Goal: Feedback & Contribution: Submit feedback/report problem

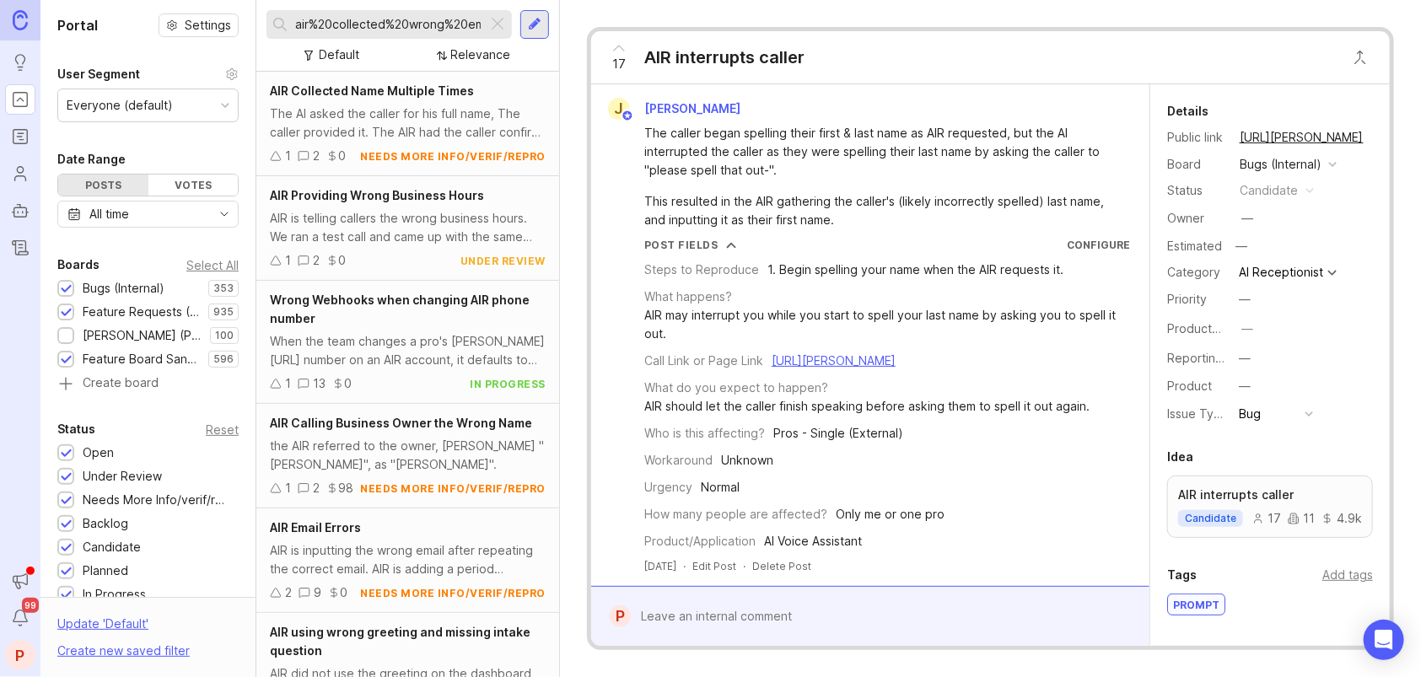
click at [493, 18] on div at bounding box center [497, 24] width 20 height 22
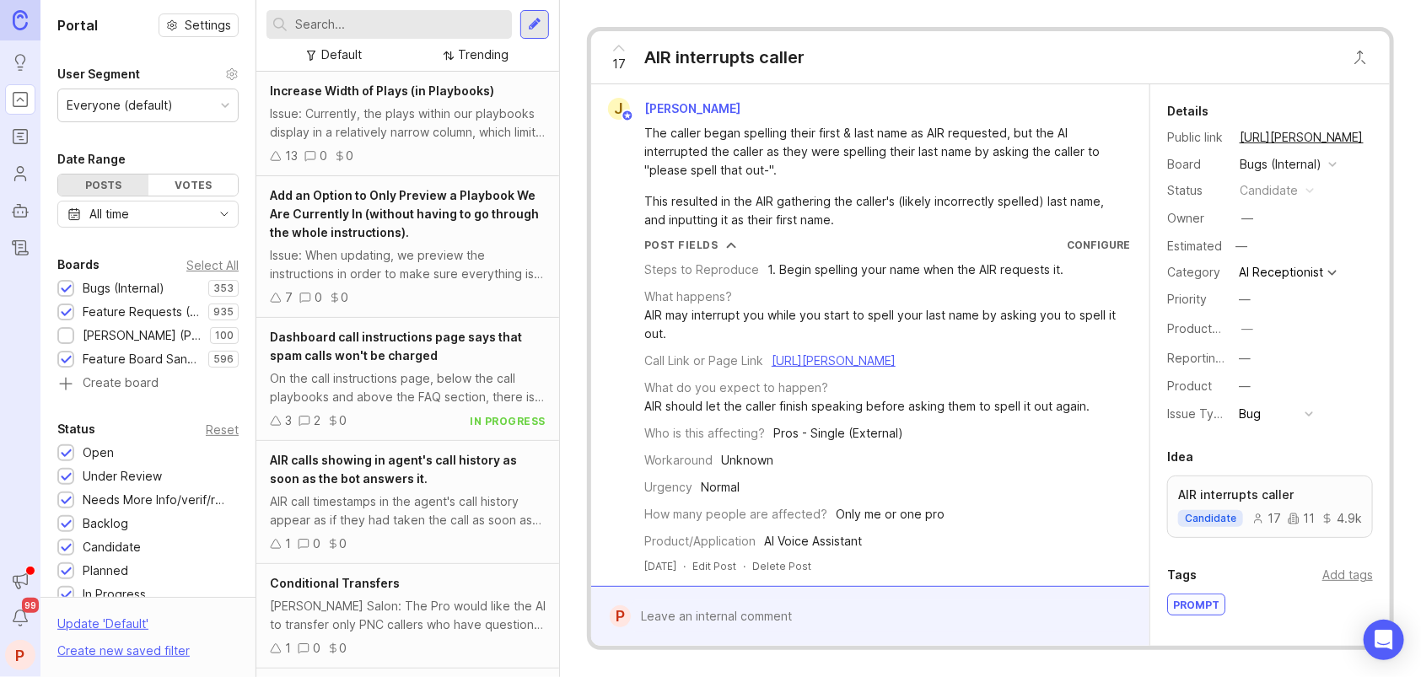
click at [455, 20] on input "text" at bounding box center [400, 24] width 210 height 19
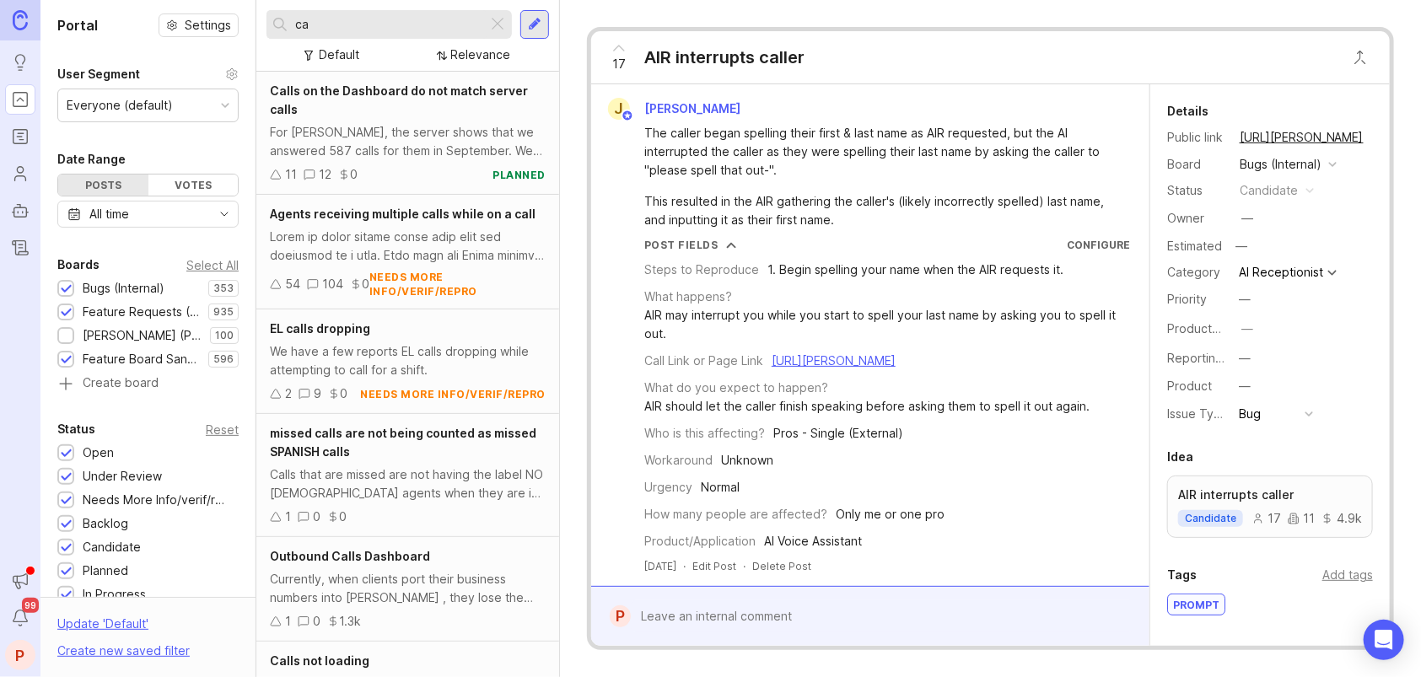
type input "c"
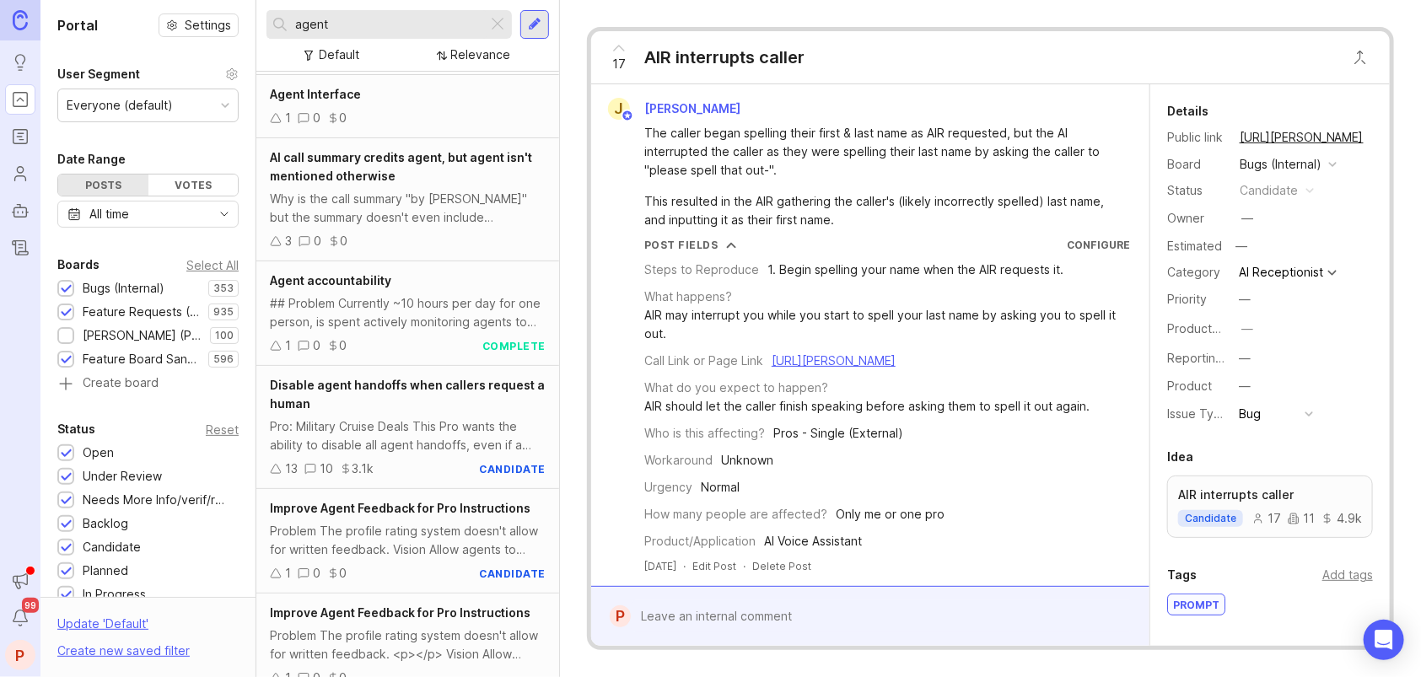
scroll to position [112, 0]
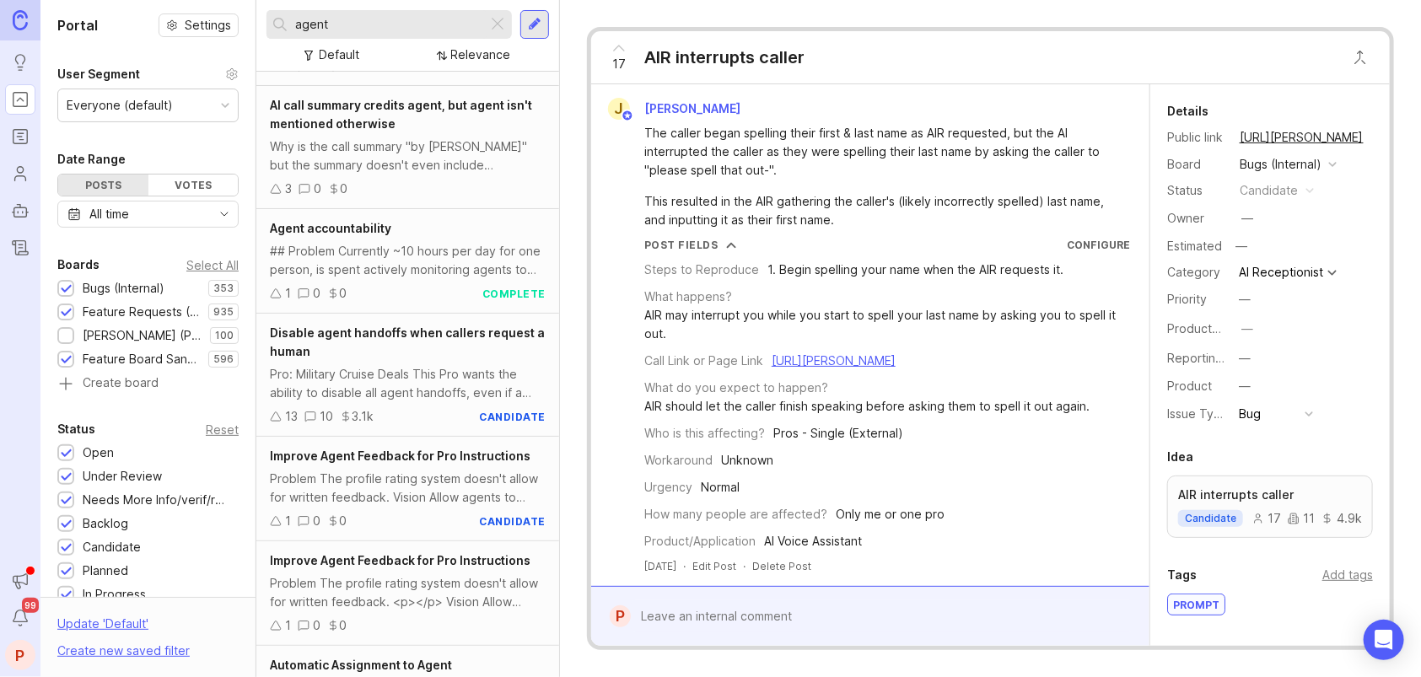
click at [409, 245] on div "## Problem Currently ~10 hours per day for one person, is spent actively monito…" at bounding box center [408, 260] width 276 height 37
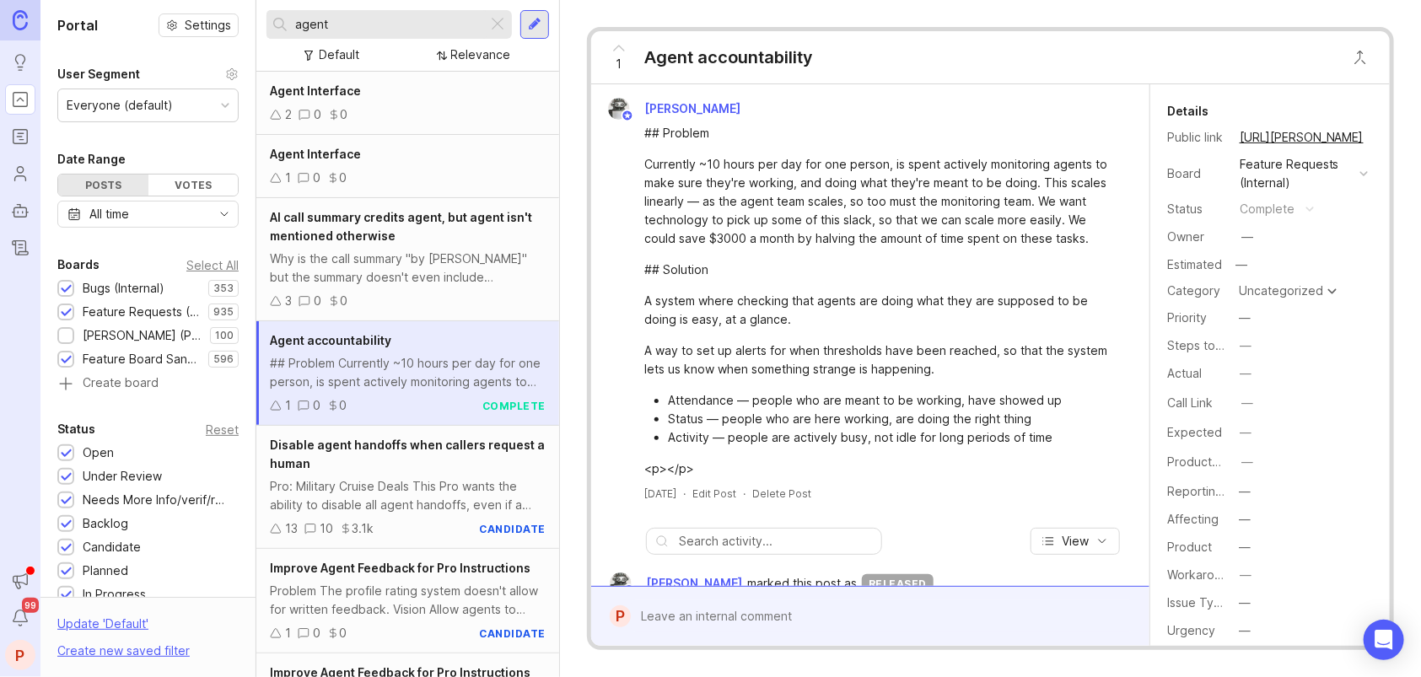
drag, startPoint x: 339, startPoint y: 31, endPoint x: 248, endPoint y: 23, distance: 91.5
click at [248, 23] on div "Portal Settings User Segment Everyone (default) Date Range Posts Votes All time…" at bounding box center [730, 338] width 1381 height 677
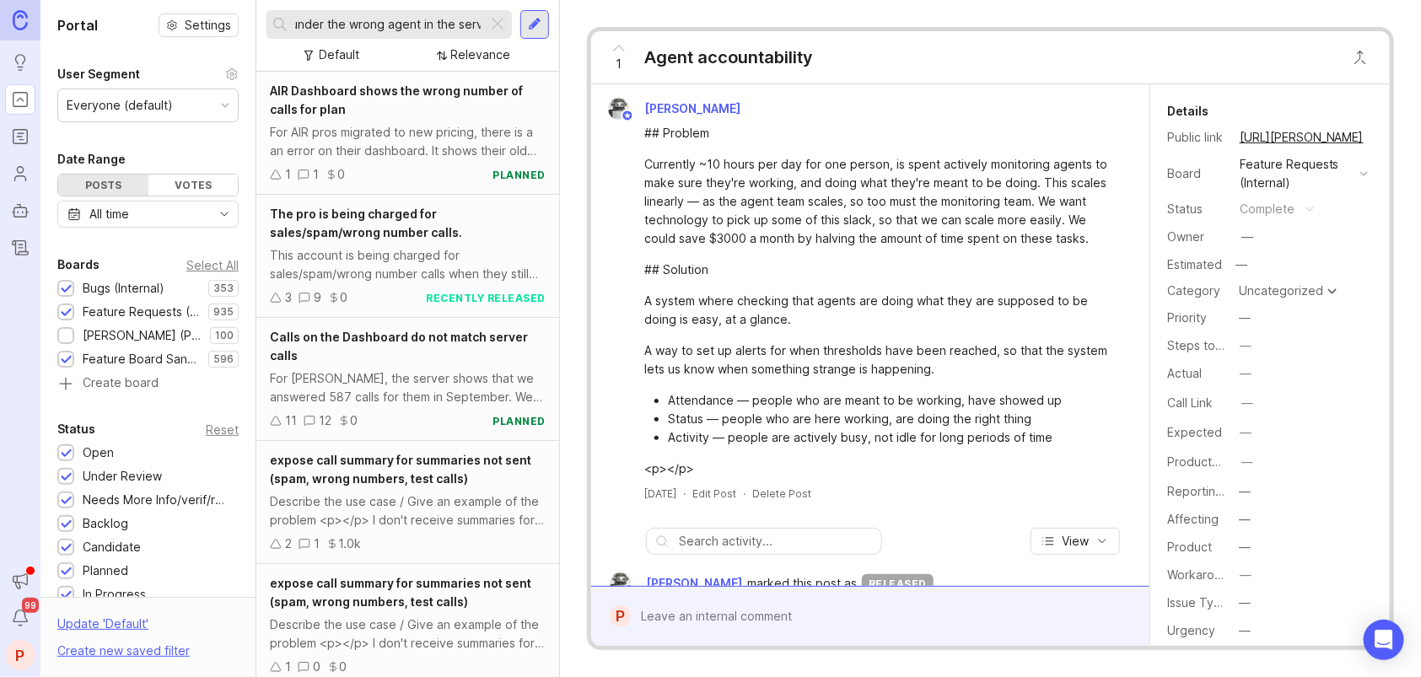
scroll to position [0, 42]
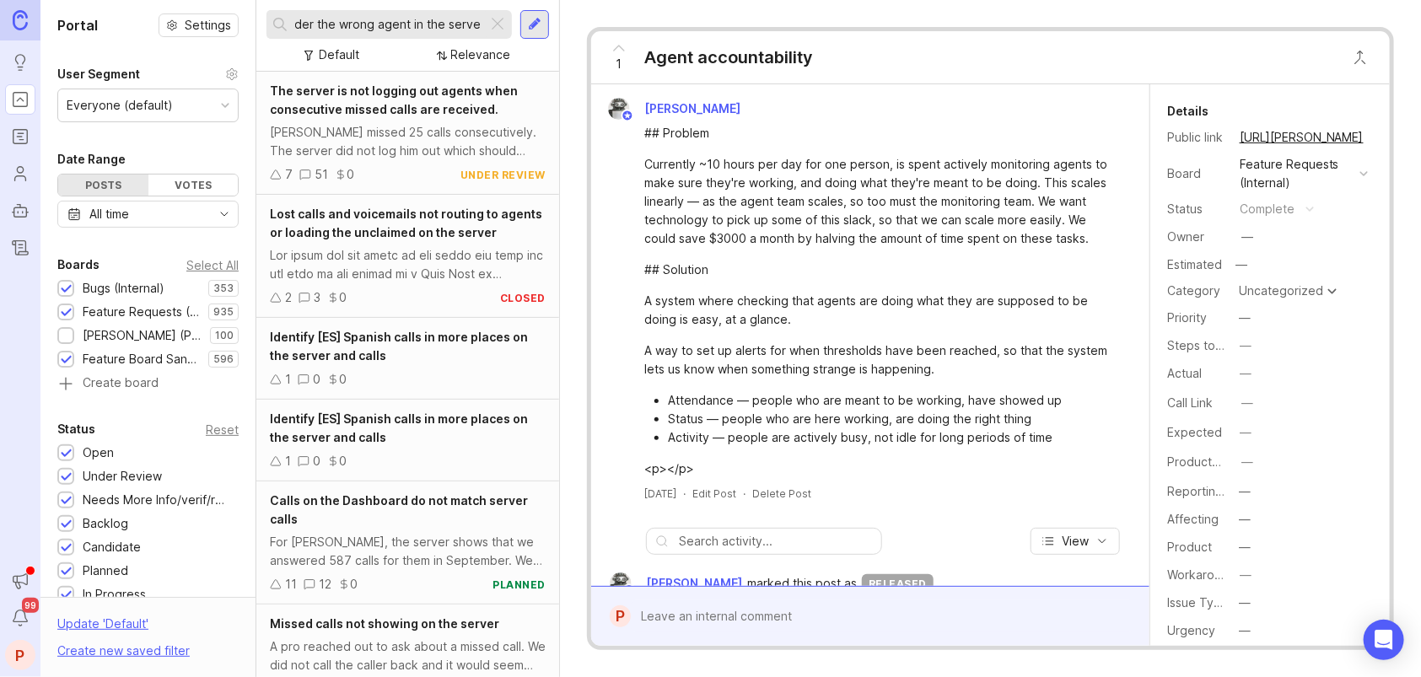
click at [379, 27] on input "calls under the wrong agent in the server" at bounding box center [388, 24] width 186 height 19
type input "calls under the wrong agent in the server"
click at [542, 30] on div at bounding box center [534, 24] width 29 height 29
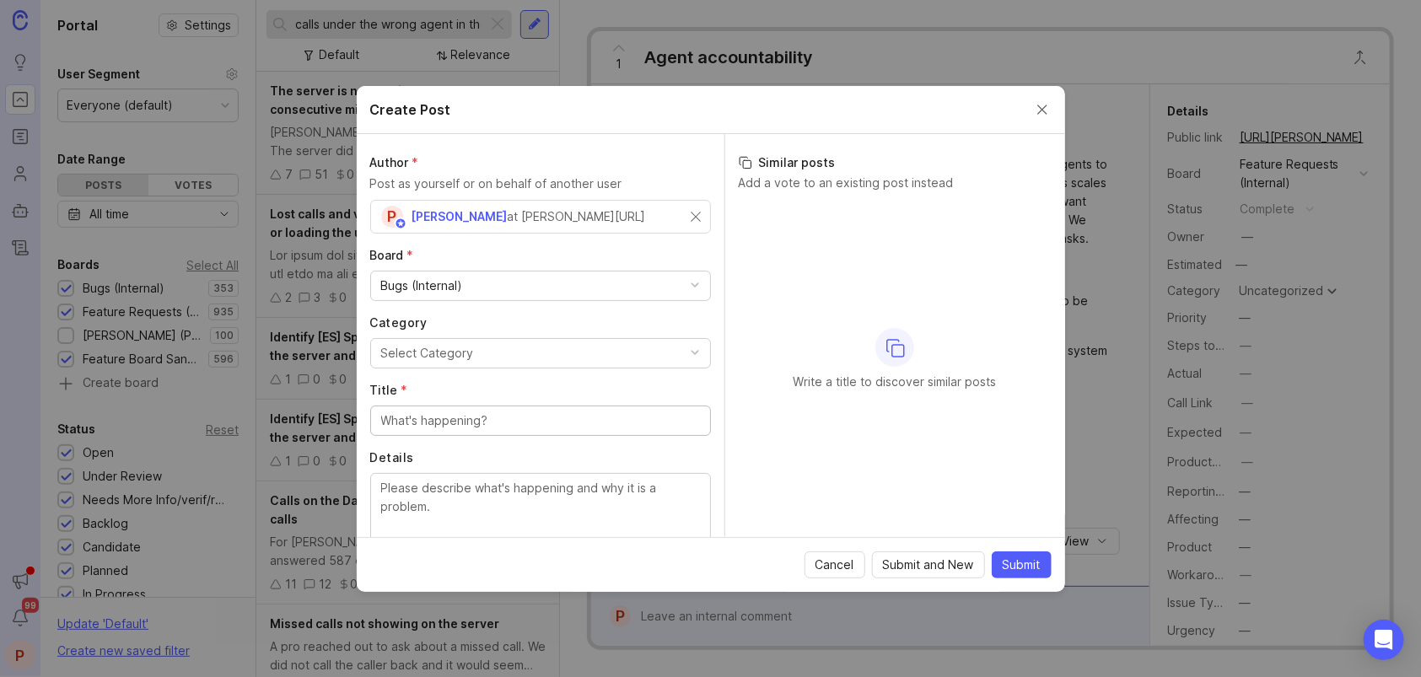
click at [428, 351] on div "Select Category" at bounding box center [427, 353] width 93 height 19
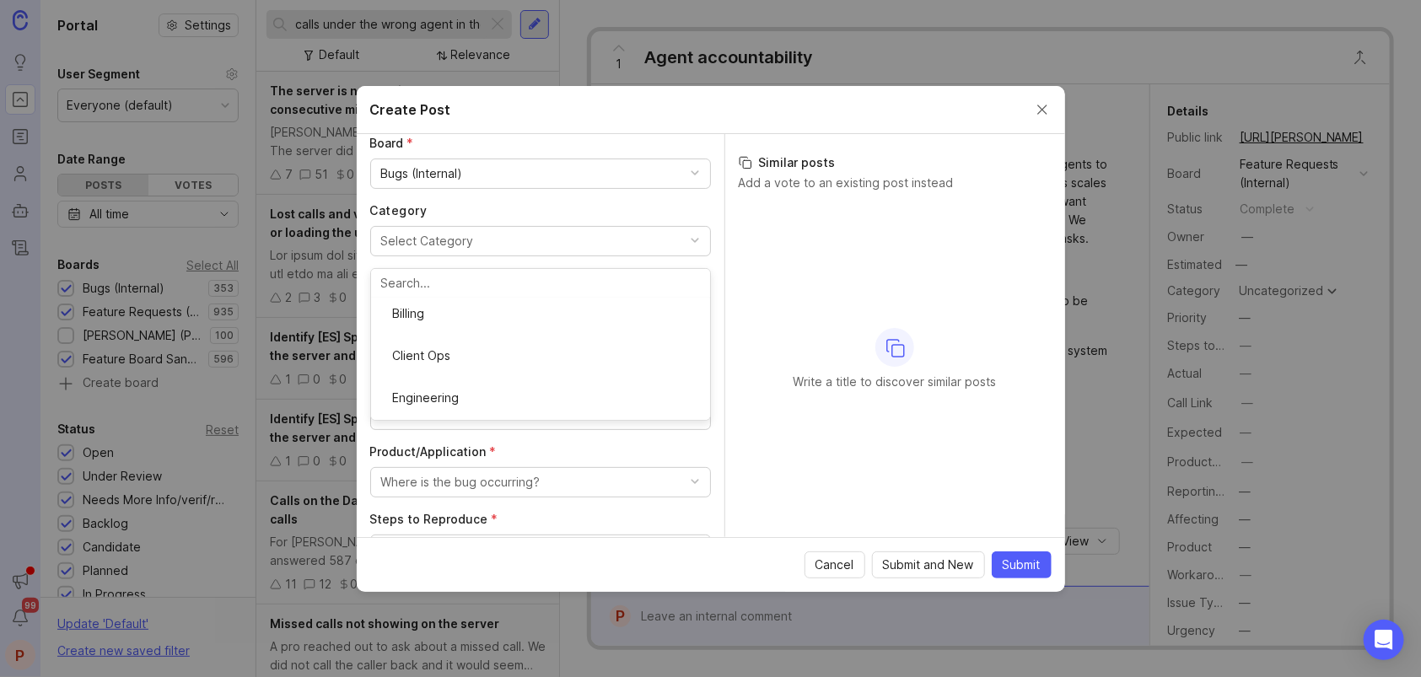
scroll to position [112, 0]
click at [452, 313] on input "Title *" at bounding box center [540, 308] width 319 height 19
paste input "calls under the wrong agent in the server"
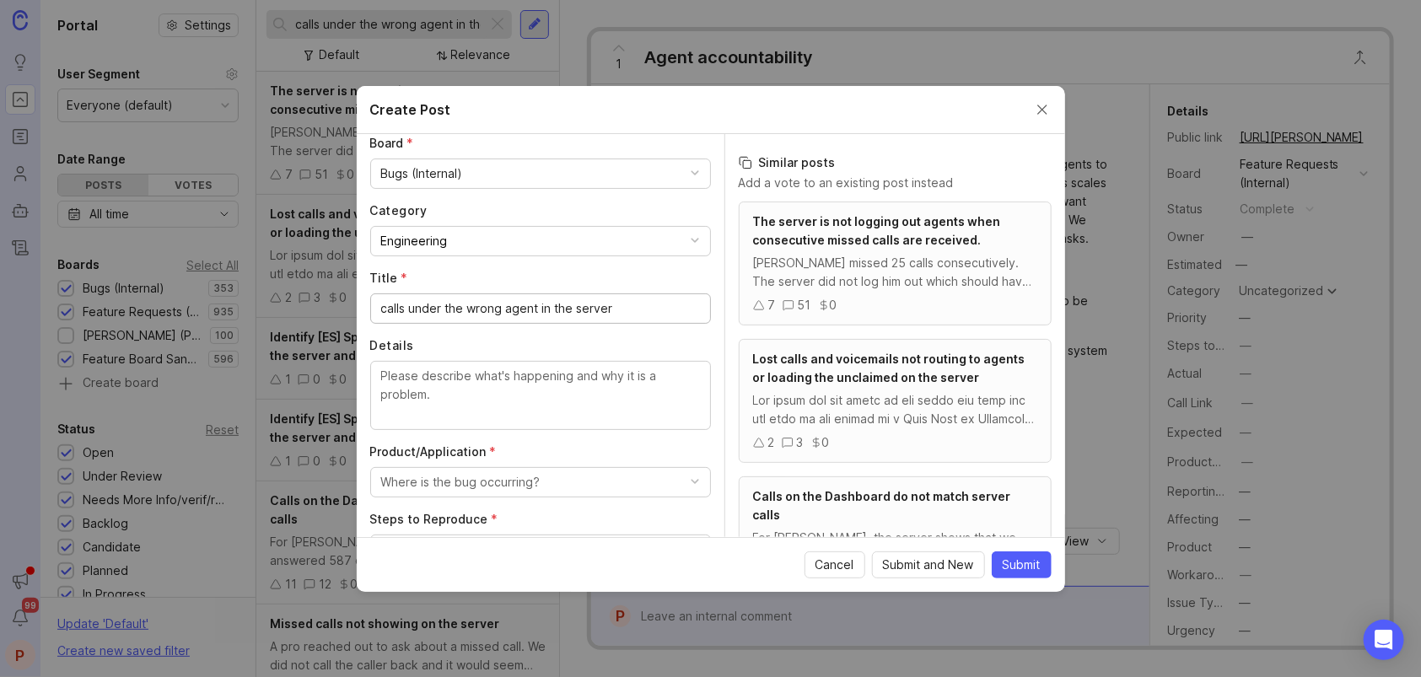
click at [388, 310] on input "calls under the wrong agent in the server" at bounding box center [540, 308] width 319 height 19
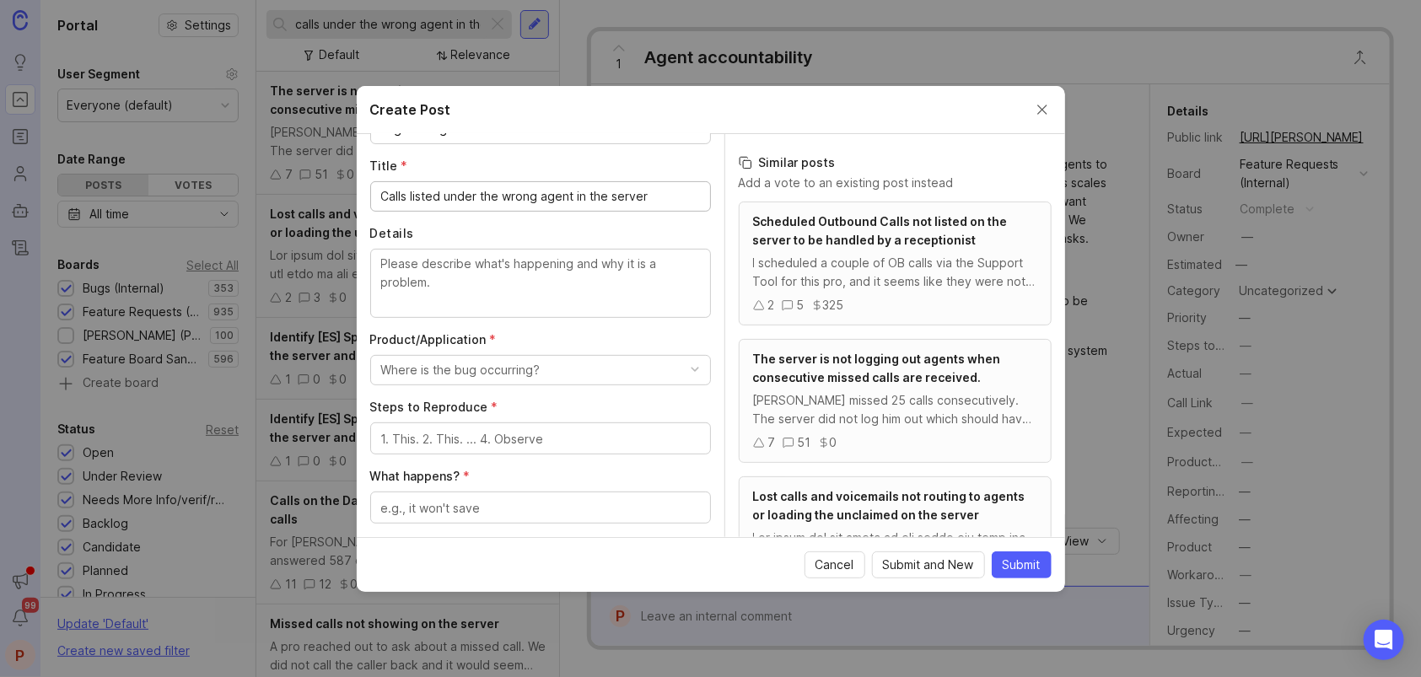
type input "Calls listed under the wrong agent in the server"
click at [493, 287] on textarea "Details" at bounding box center [540, 283] width 319 height 56
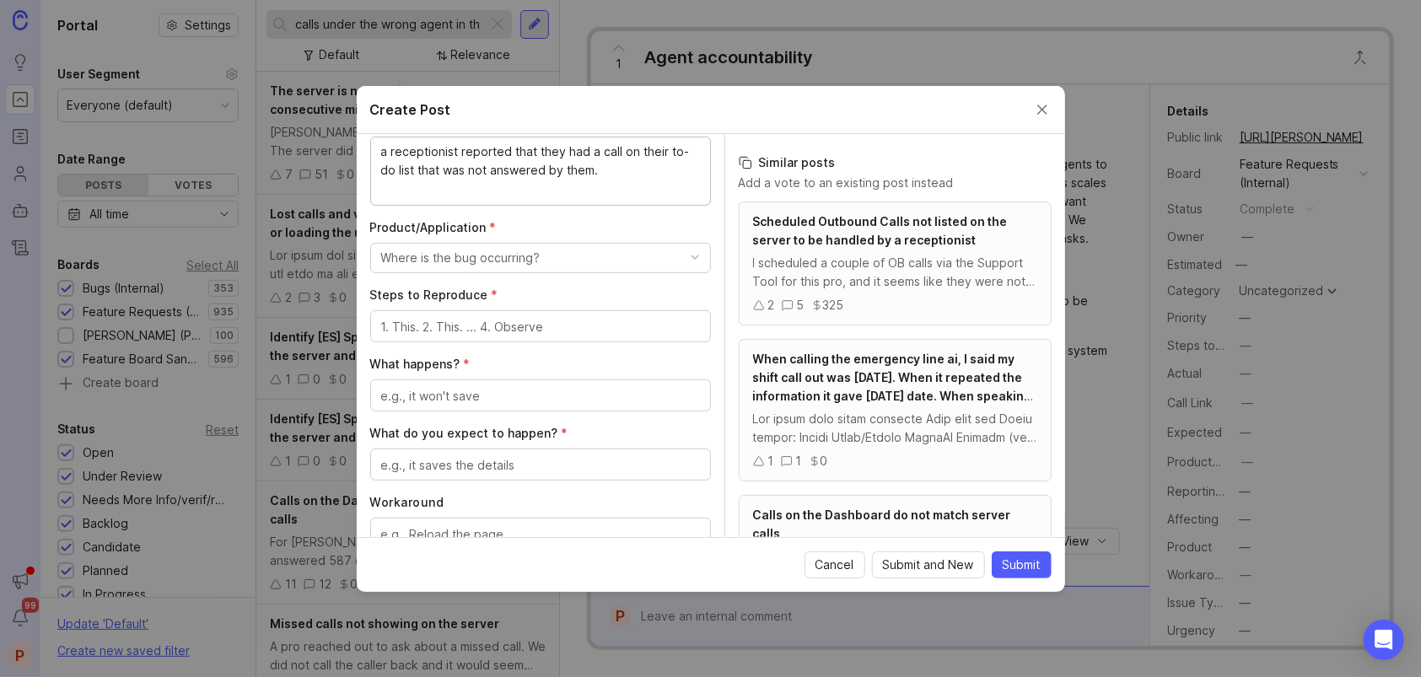
scroll to position [337, 0]
type textarea "a receptionist reported that they had a call on their to-do list that was not a…"
click at [442, 248] on div "Where is the bug occurring?" at bounding box center [460, 257] width 159 height 19
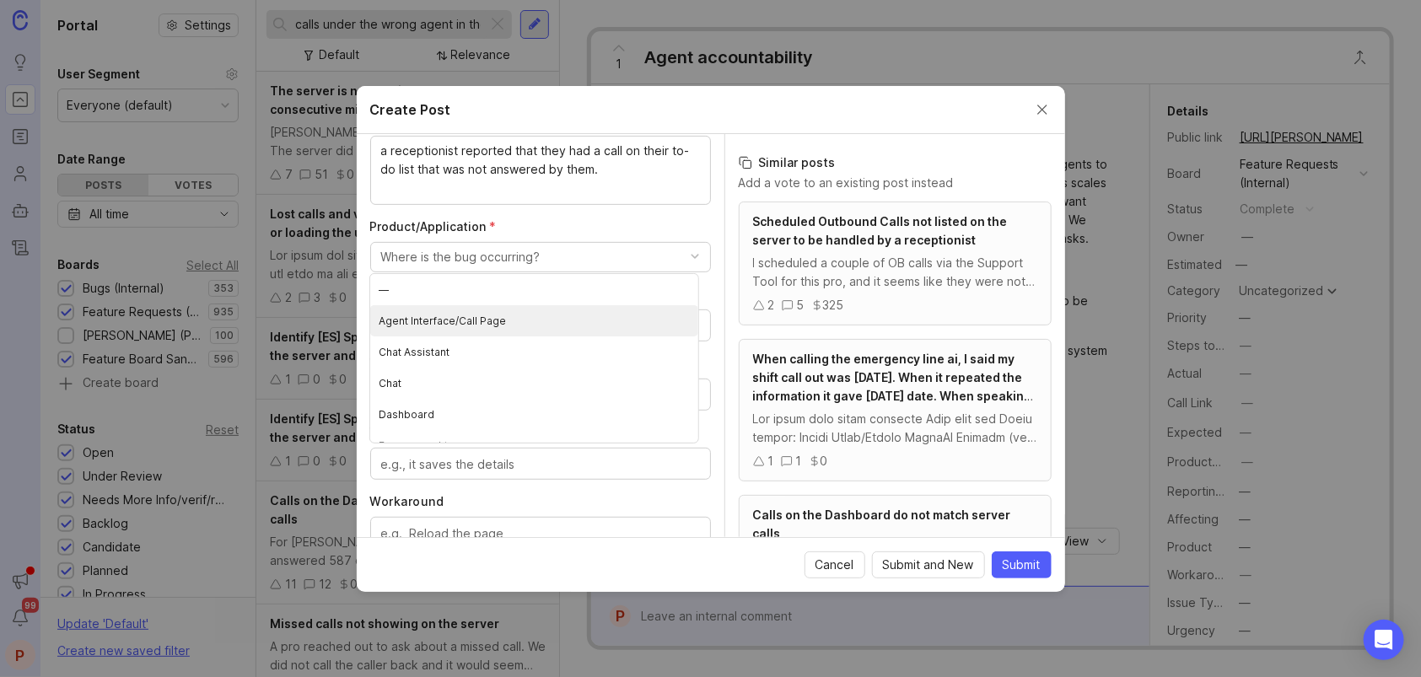
click at [517, 309] on Page "Agent Interface/Call Page" at bounding box center [534, 320] width 328 height 31
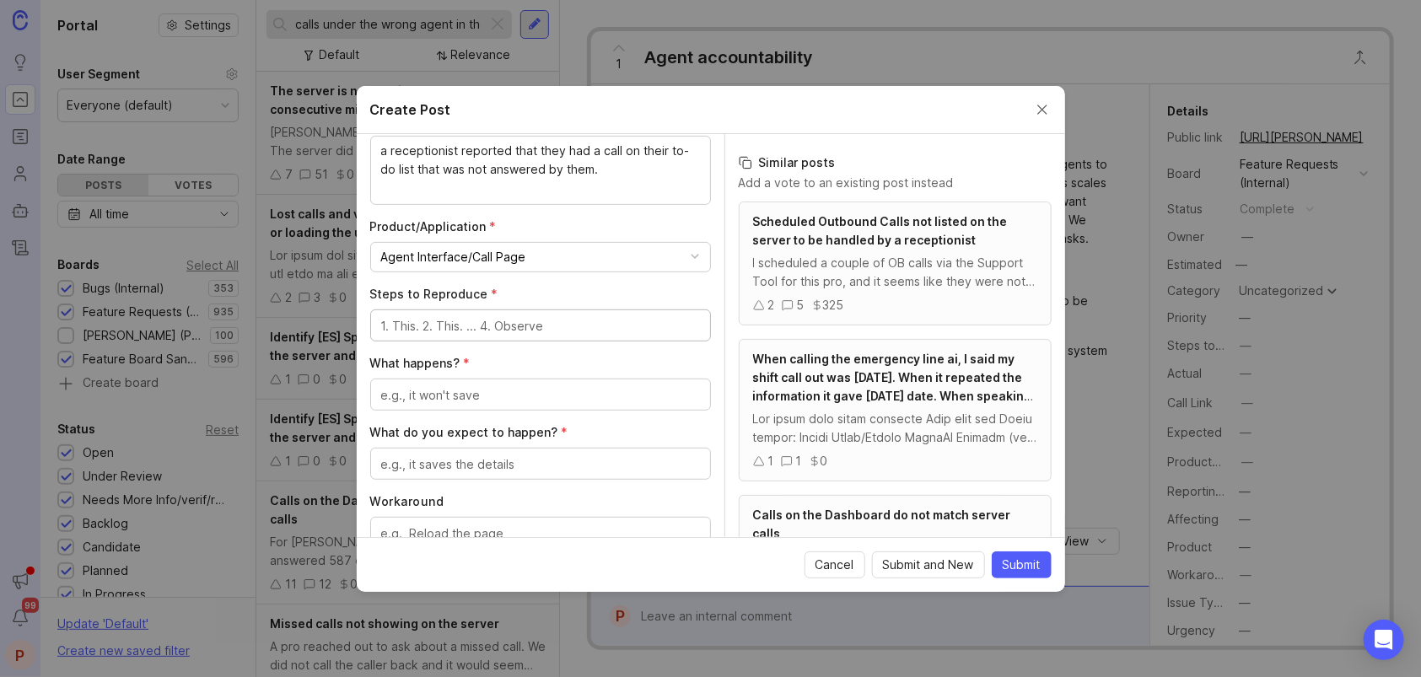
click at [488, 326] on textarea "Steps to Reproduce *" at bounding box center [540, 326] width 319 height 19
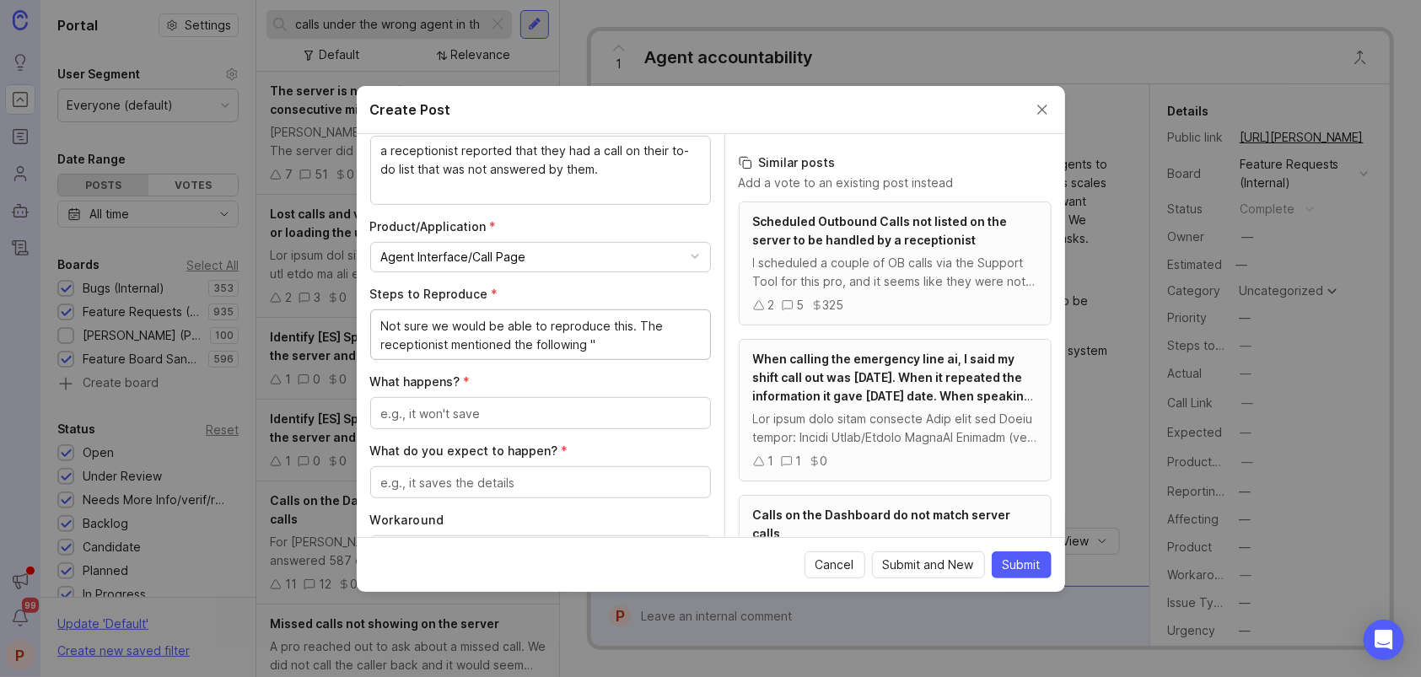
paste textarea "This call was not answered by me"
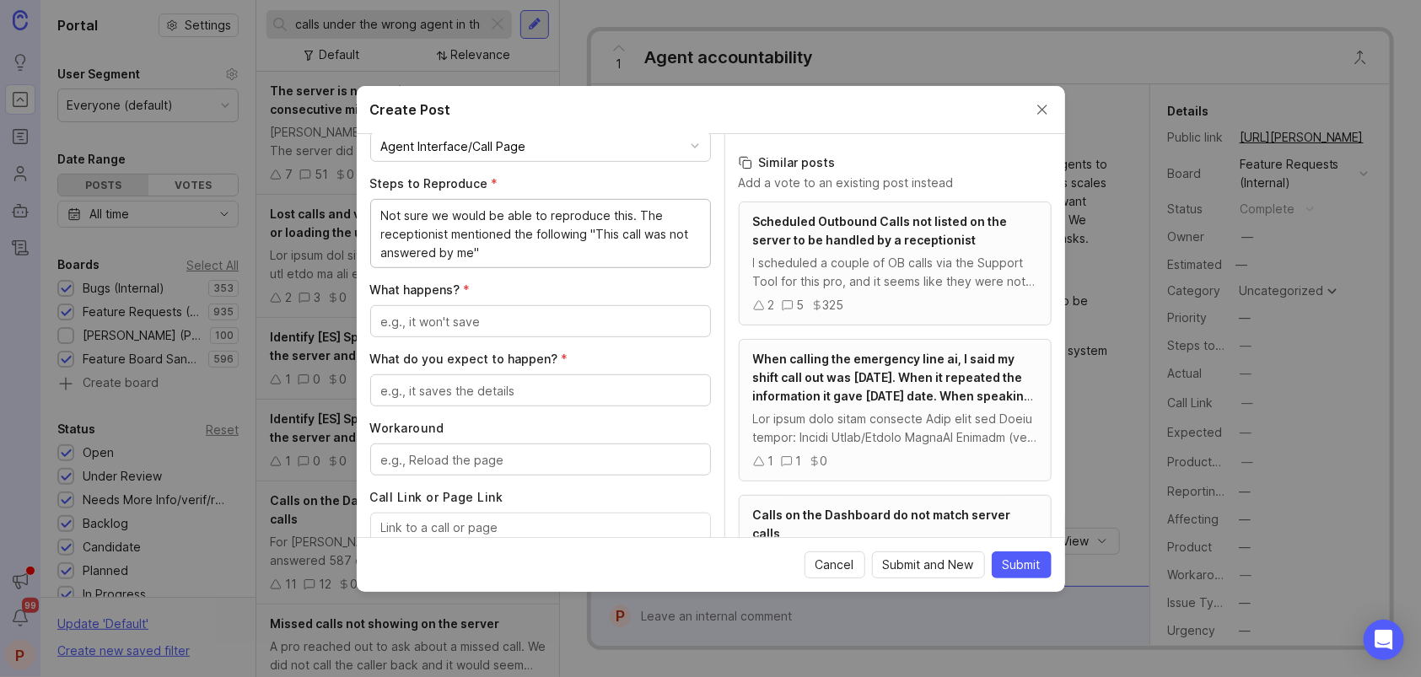
scroll to position [449, 0]
type textarea "Not sure we would be able to reproduce this. The receptionist mentioned the fol…"
click at [486, 314] on textarea "What happens? *" at bounding box center [540, 320] width 319 height 19
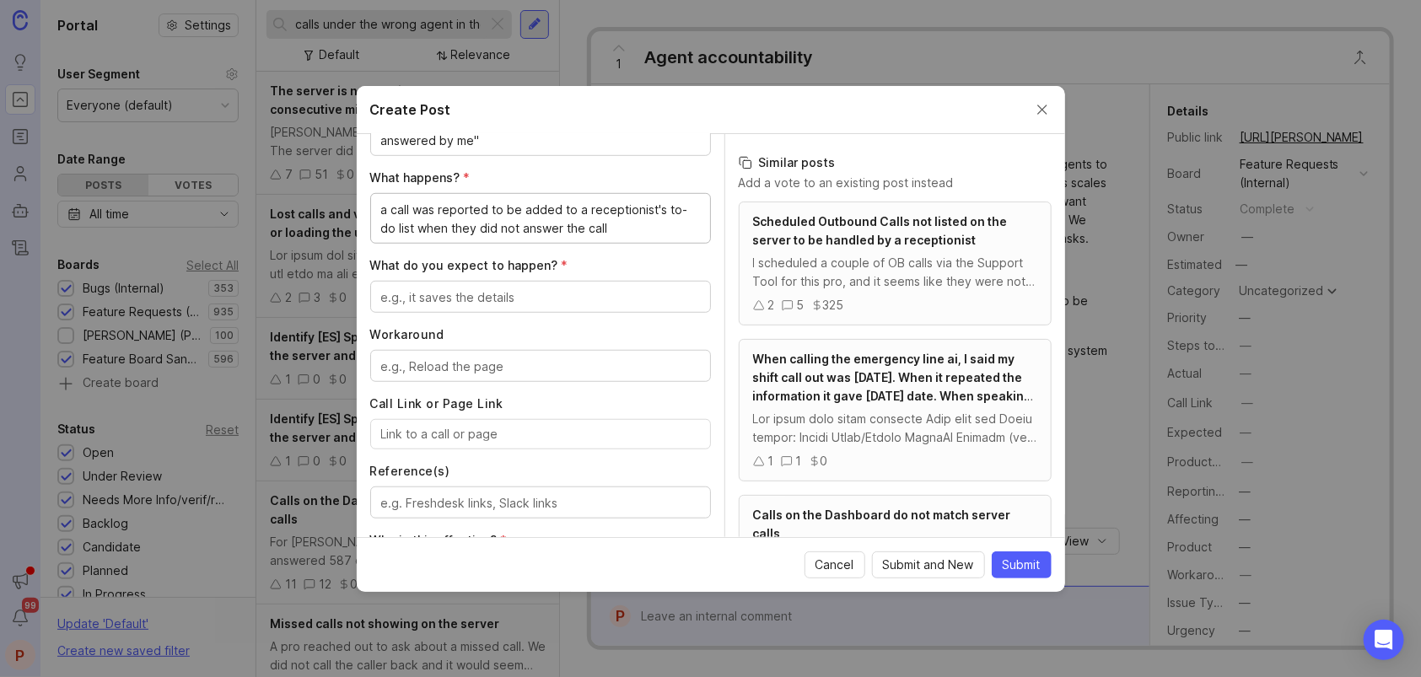
scroll to position [562, 0]
type textarea "a call was reported to be added to a receptionist's to-do list when they did no…"
click at [517, 293] on textarea "What do you expect to happen? *" at bounding box center [540, 296] width 319 height 19
type textarea "to no have wrong calls under the to-do list"
click at [475, 356] on textarea "Workaround" at bounding box center [540, 365] width 319 height 19
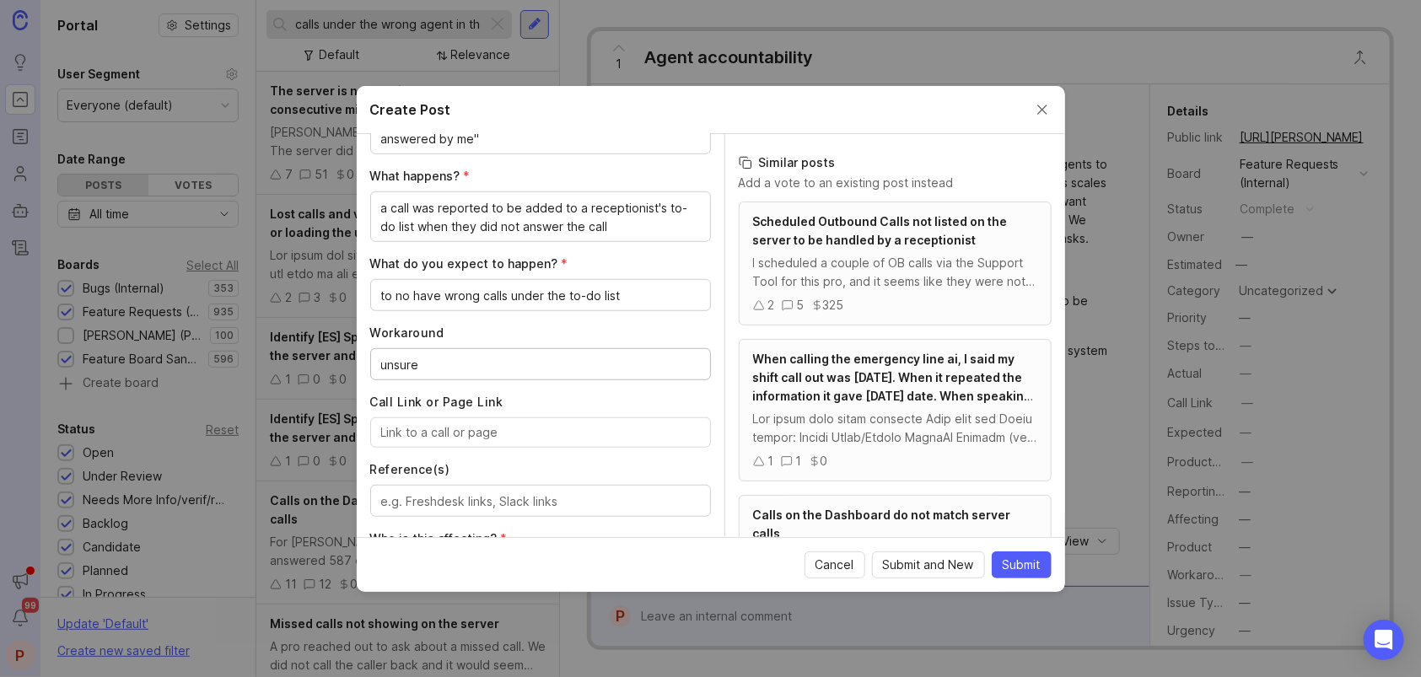
scroll to position [674, 0]
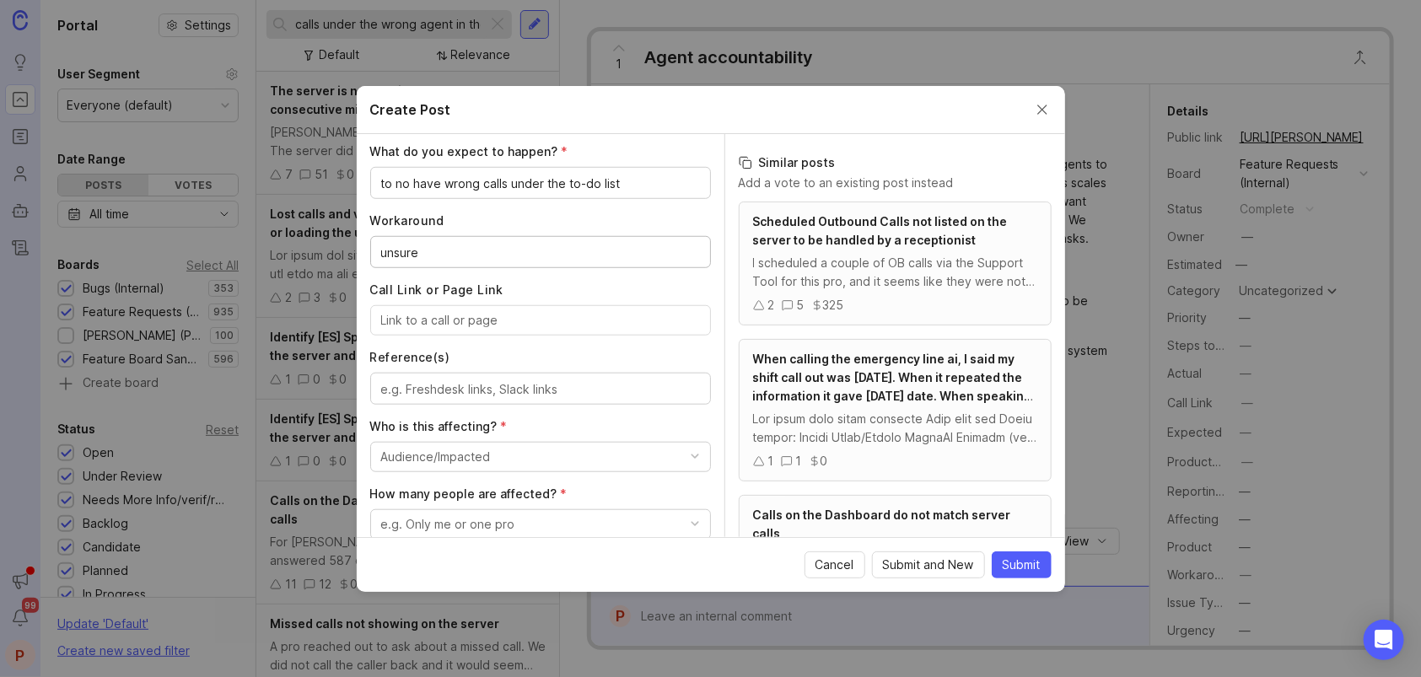
type textarea "unsure"
click at [453, 320] on input "Call Link or Page Link" at bounding box center [540, 320] width 319 height 19
paste input "[URL][PERSON_NAME]"
type input "[URL][PERSON_NAME]"
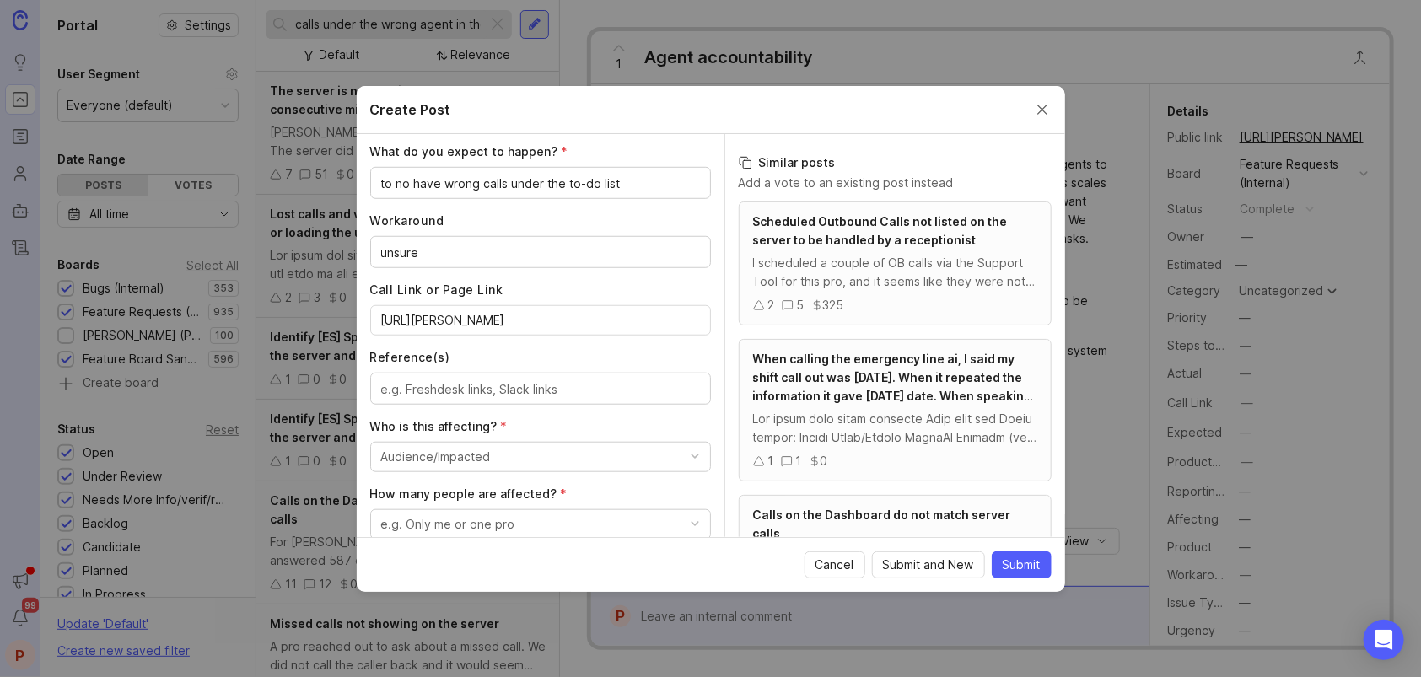
scroll to position [0, 0]
click at [450, 391] on textarea "Reference(s)" at bounding box center [540, 389] width 319 height 19
paste textarea "[URL][PERSON_NAME][DOMAIN_NAME]"
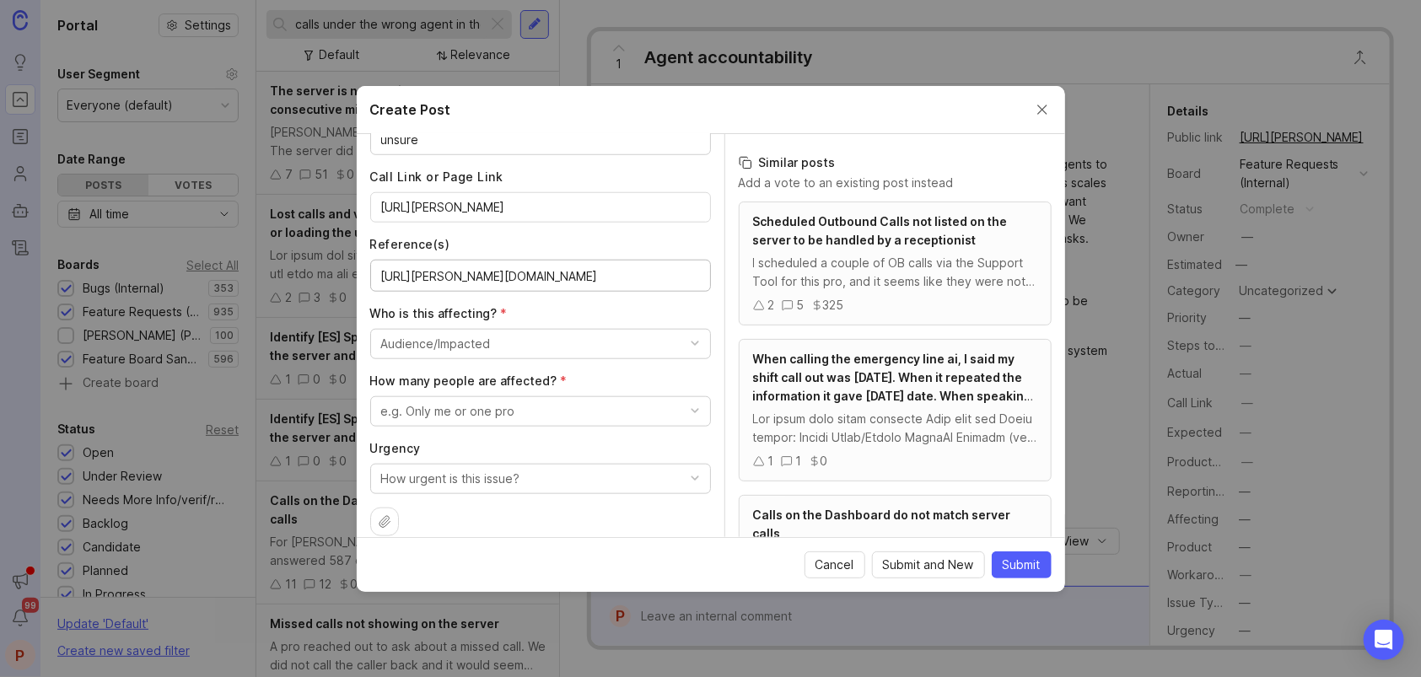
type textarea "[URL][PERSON_NAME][DOMAIN_NAME]"
click at [501, 347] on button "Audience/Impacted" at bounding box center [540, 344] width 341 height 30
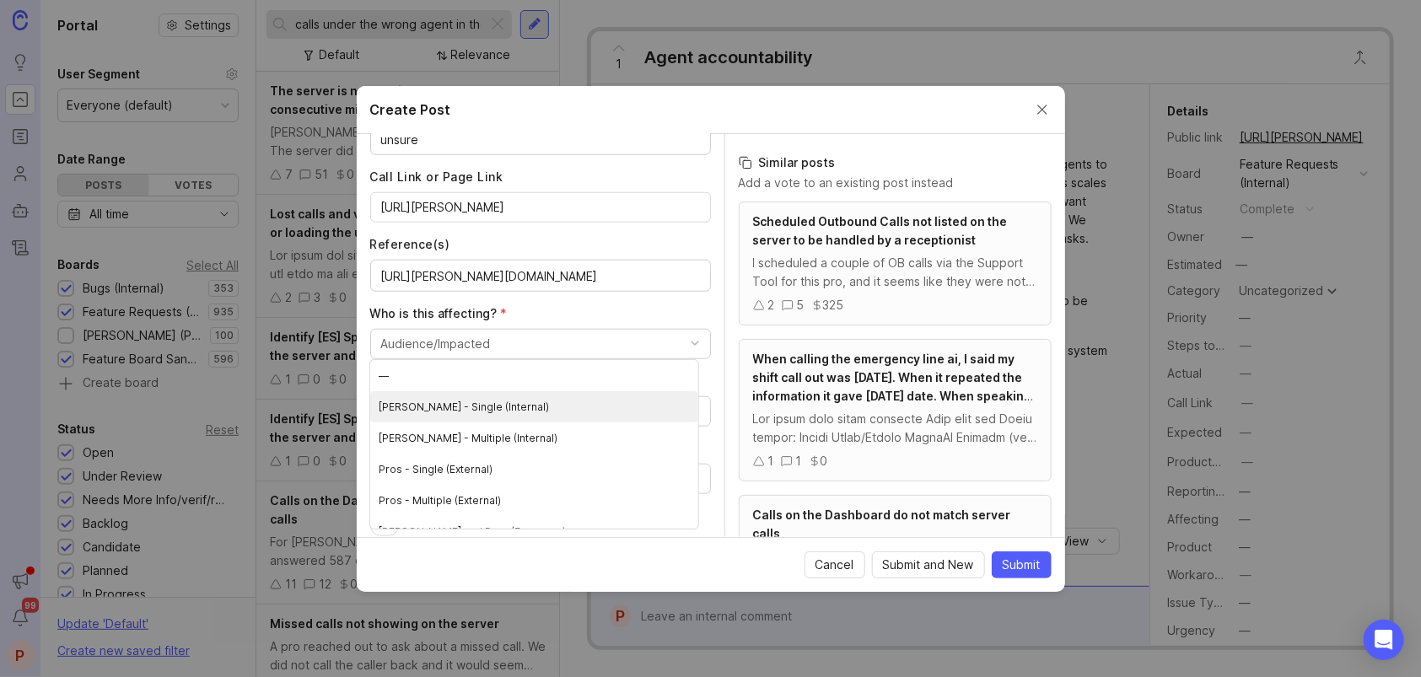
click at [488, 401] on \(Internal\) "[PERSON_NAME] - Single (Internal)" at bounding box center [534, 406] width 328 height 31
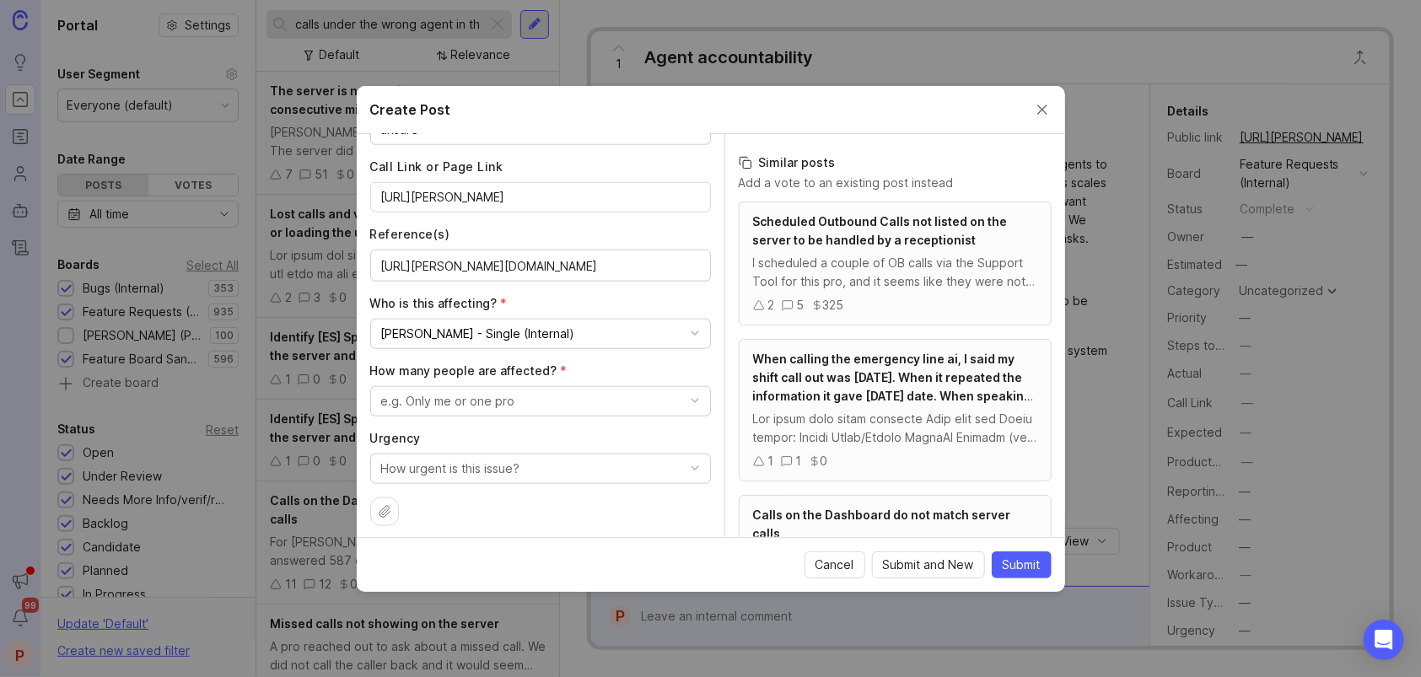
scroll to position [804, 0]
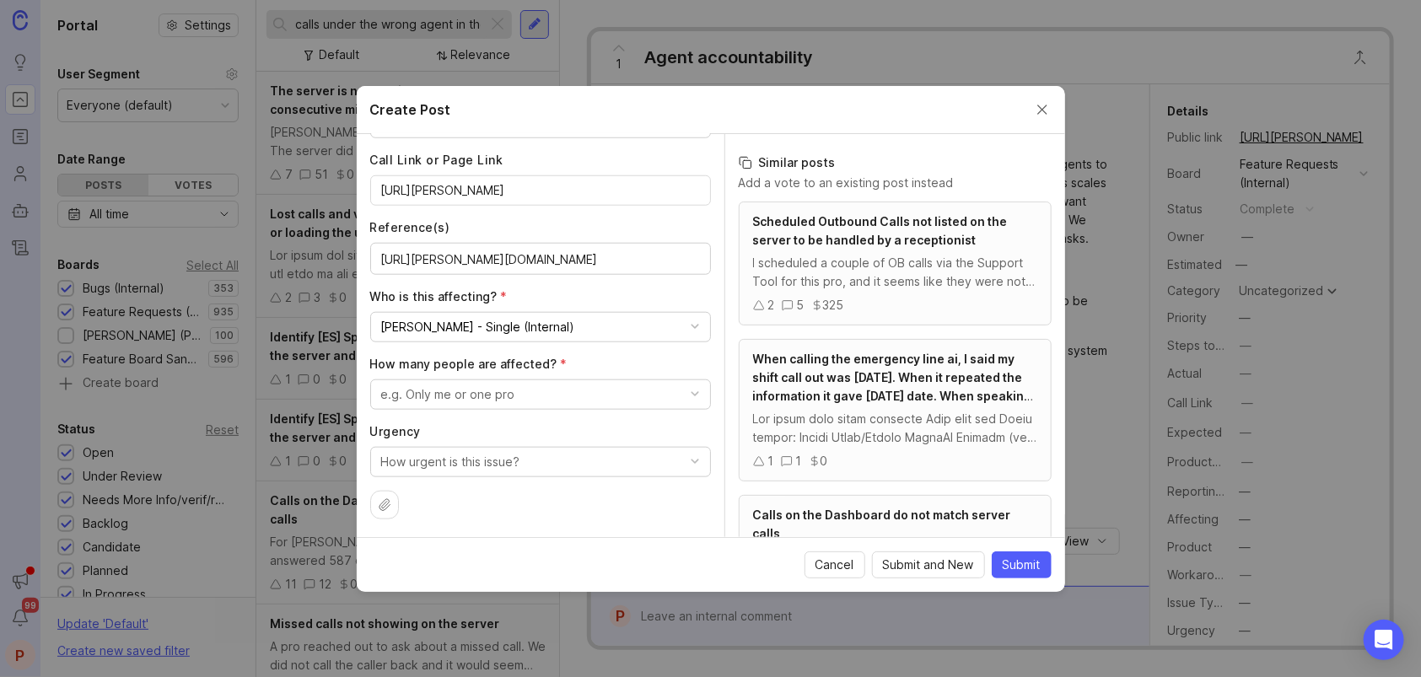
click at [470, 394] on div "e.g. Only me or one pro" at bounding box center [448, 394] width 134 height 19
click at [465, 448] on pro "Only me or one pro" at bounding box center [534, 457] width 328 height 31
click at [479, 461] on div "How urgent is this issue?" at bounding box center [450, 462] width 139 height 19
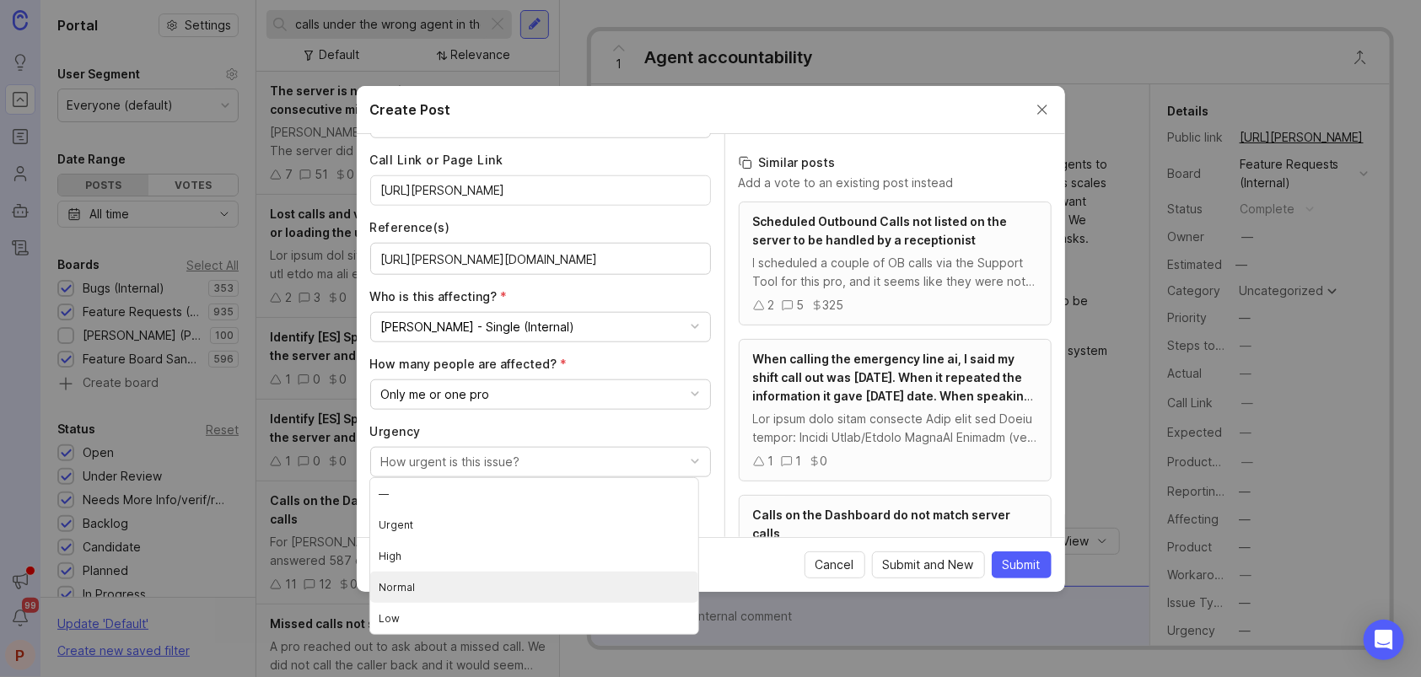
click at [435, 586] on li "Normal" at bounding box center [534, 587] width 328 height 31
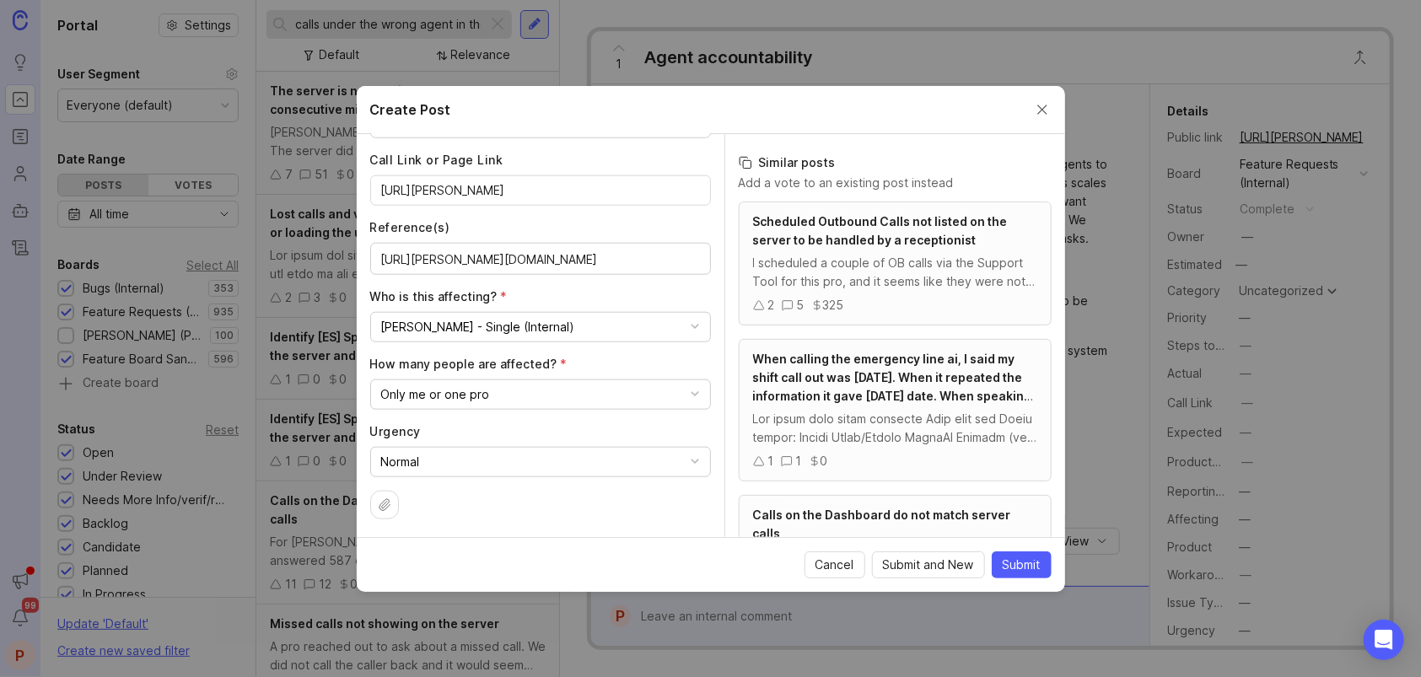
click at [1025, 557] on span "Submit" at bounding box center [1022, 565] width 38 height 17
